Goal: Task Accomplishment & Management: Use online tool/utility

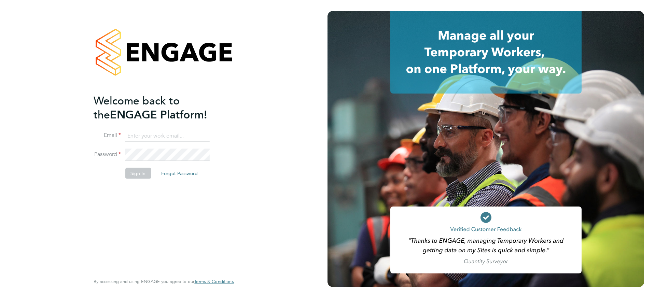
type input "[PERSON_NAME][EMAIL_ADDRESS][PERSON_NAME][DOMAIN_NAME]"
click at [132, 173] on button "Sign In" at bounding box center [138, 173] width 26 height 11
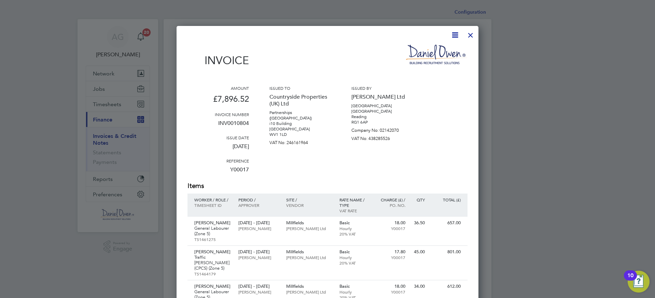
click at [472, 36] on div at bounding box center [470, 33] width 12 height 12
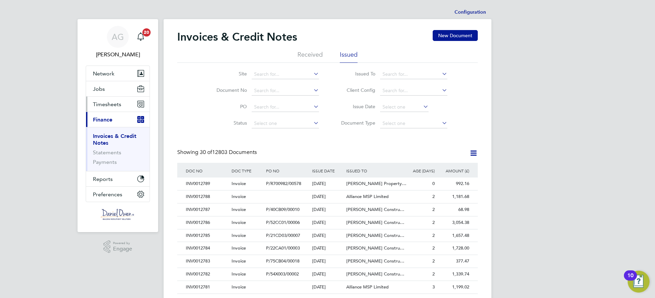
click at [106, 101] on span "Timesheets" at bounding box center [107, 104] width 28 height 6
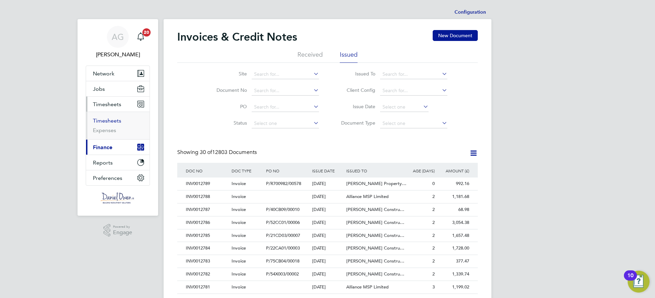
click at [103, 119] on link "Timesheets" at bounding box center [107, 120] width 28 height 6
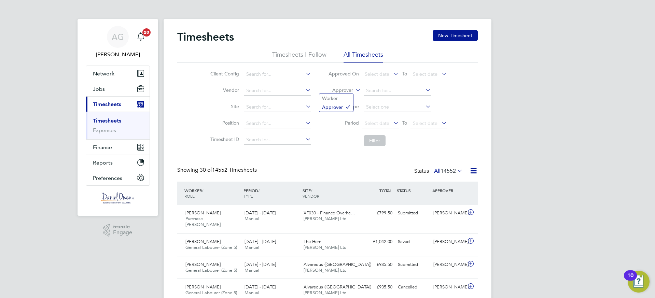
click at [354, 88] on icon at bounding box center [354, 88] width 0 height 6
click at [336, 96] on li "Worker" at bounding box center [336, 98] width 34 height 9
click at [366, 89] on input at bounding box center [397, 91] width 67 height 10
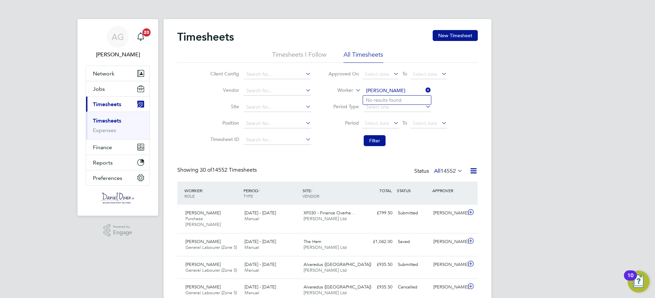
click at [401, 92] on input "stephen smi" at bounding box center [397, 91] width 67 height 10
click at [398, 101] on li "Ste ven Sm ith" at bounding box center [397, 100] width 68 height 9
type input "Steven Smith"
click at [376, 137] on button "Filter" at bounding box center [375, 140] width 22 height 11
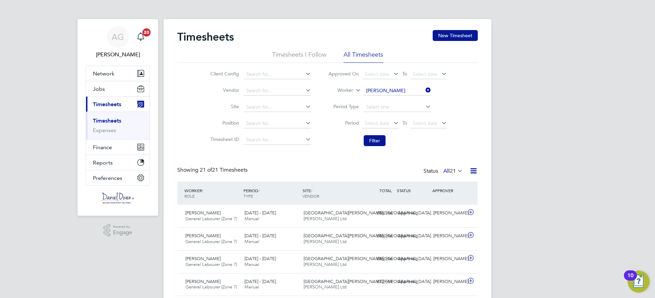
click at [424, 92] on icon at bounding box center [424, 90] width 0 height 10
click at [405, 90] on input at bounding box center [397, 91] width 67 height 10
click at [407, 99] on b "Bon" at bounding box center [411, 100] width 9 height 6
type input "Joseph Bonner"
click at [373, 138] on button "Filter" at bounding box center [375, 140] width 22 height 11
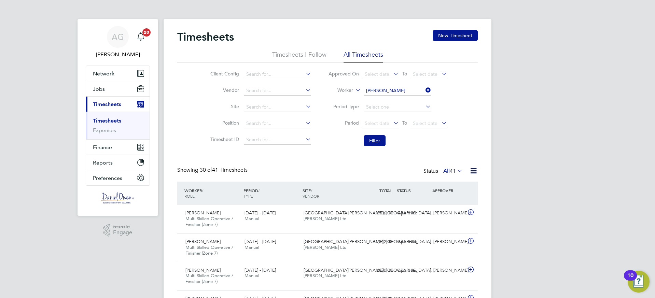
click at [424, 91] on icon at bounding box center [424, 90] width 0 height 10
click at [411, 90] on input at bounding box center [397, 91] width 67 height 10
click at [403, 97] on li "Stuart Thompson" at bounding box center [412, 100] width 98 height 9
type input "Stuart Thompson"
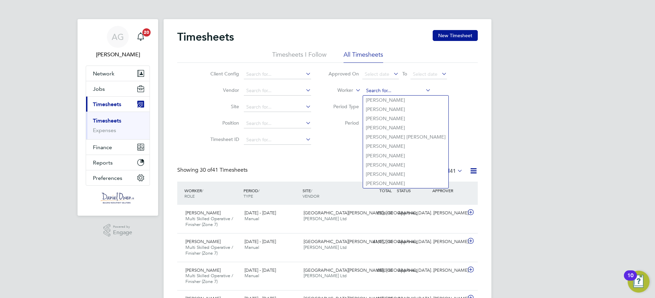
click at [409, 93] on input at bounding box center [397, 91] width 67 height 10
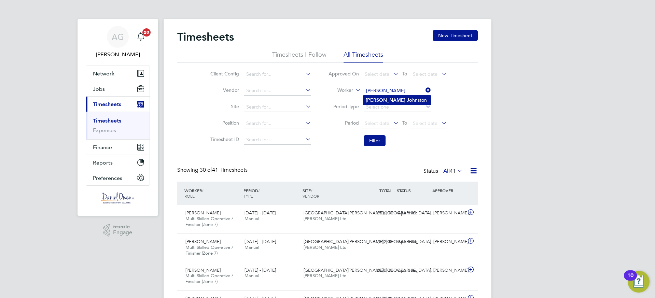
click at [398, 100] on li "Stuart Jo hnston" at bounding box center [397, 100] width 68 height 9
type input "Stuart Johnston"
click at [378, 139] on button "Filter" at bounding box center [375, 140] width 22 height 11
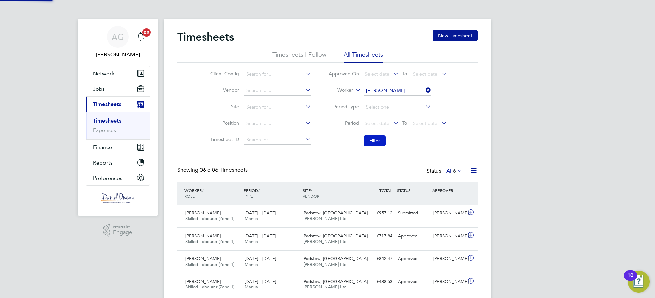
scroll to position [17, 59]
click at [423, 89] on input at bounding box center [397, 91] width 67 height 10
click at [401, 97] on li "Malik Khan" at bounding box center [397, 100] width 68 height 9
type input "Malik Khan"
click at [371, 142] on button "Filter" at bounding box center [375, 140] width 22 height 11
